Goal: Find specific page/section: Find specific page/section

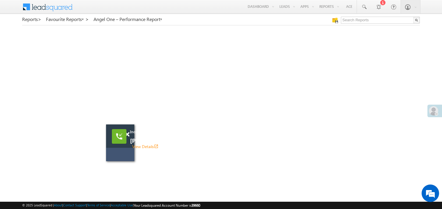
click at [130, 135] on div "Incoming call [PERSON_NAME] bhai [PERSON_NAME] bhai View Details open_in_new" at bounding box center [200, 139] width 140 height 20
click at [128, 135] on span at bounding box center [127, 134] width 4 height 5
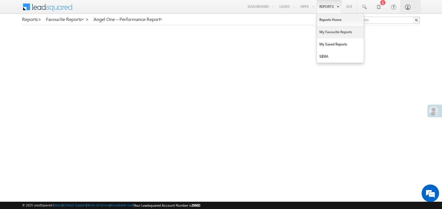
click at [326, 30] on link "My Favourite Reports" at bounding box center [340, 32] width 47 height 12
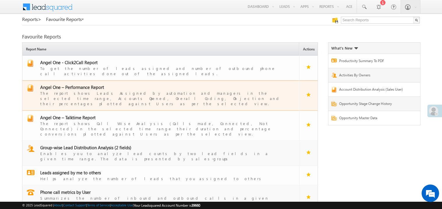
click at [79, 84] on span "Angel One – Performance Report" at bounding box center [72, 87] width 64 height 6
